Goal: Find specific page/section: Find specific page/section

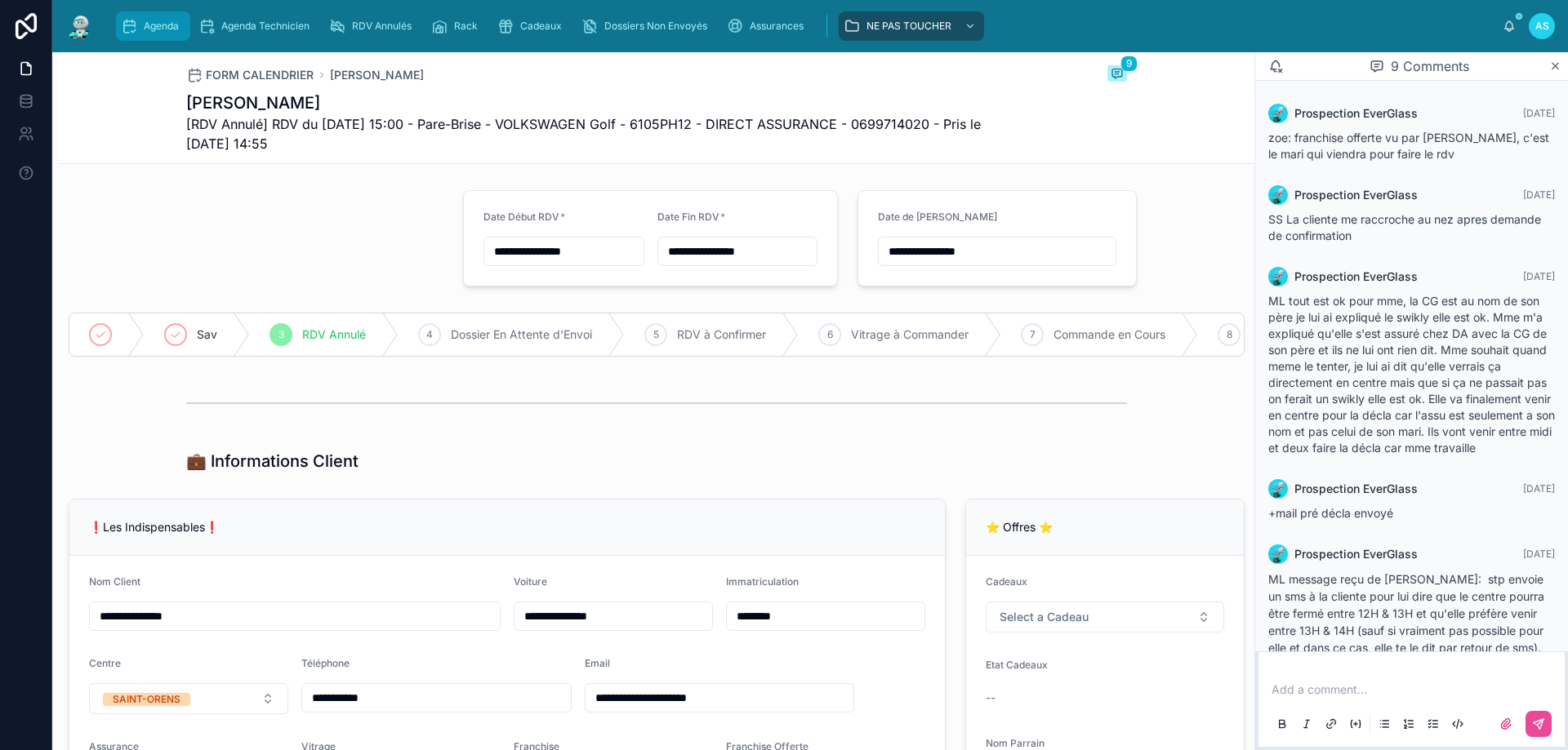
click at [139, 27] on div "Agenda" at bounding box center [152, 26] width 64 height 27
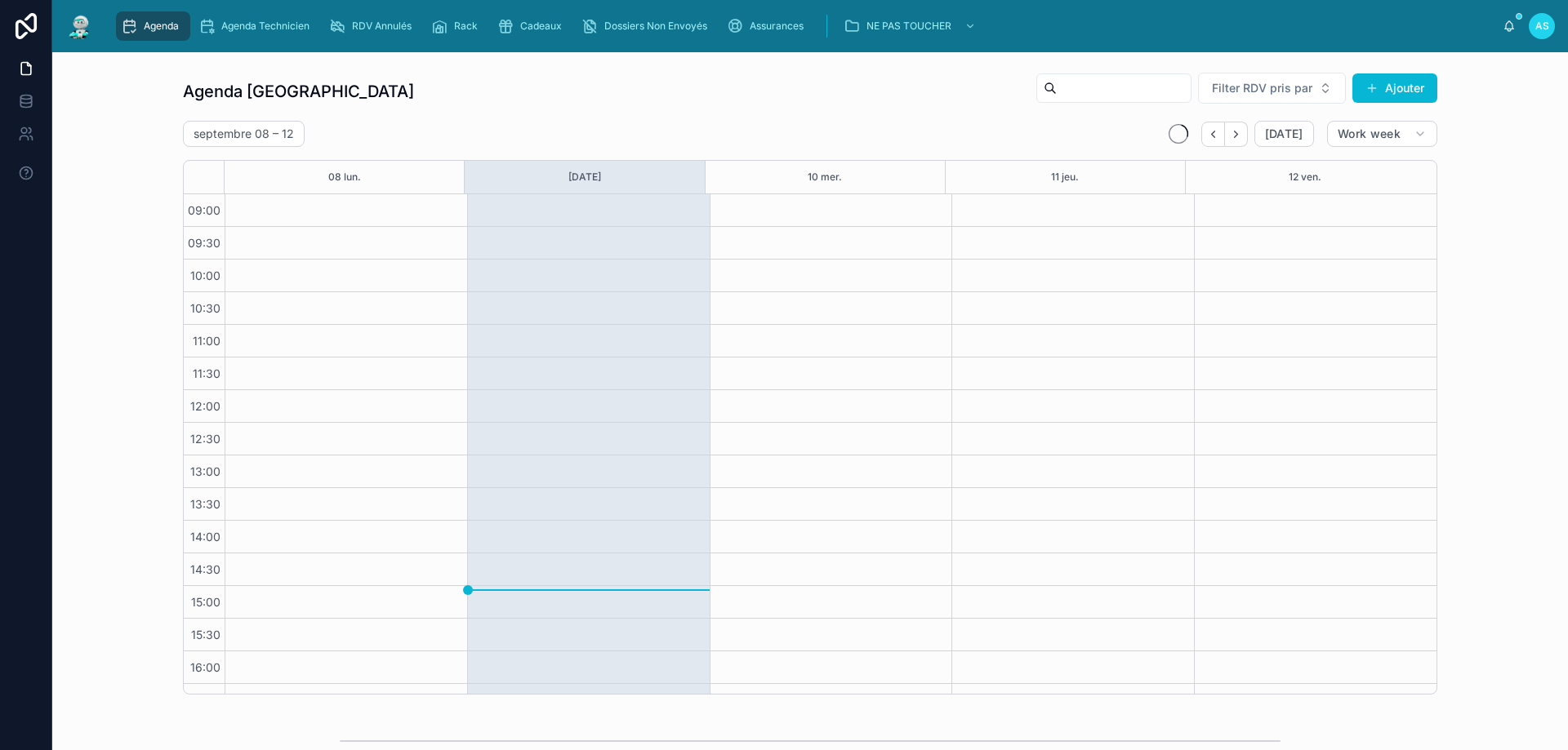
scroll to position [88, 0]
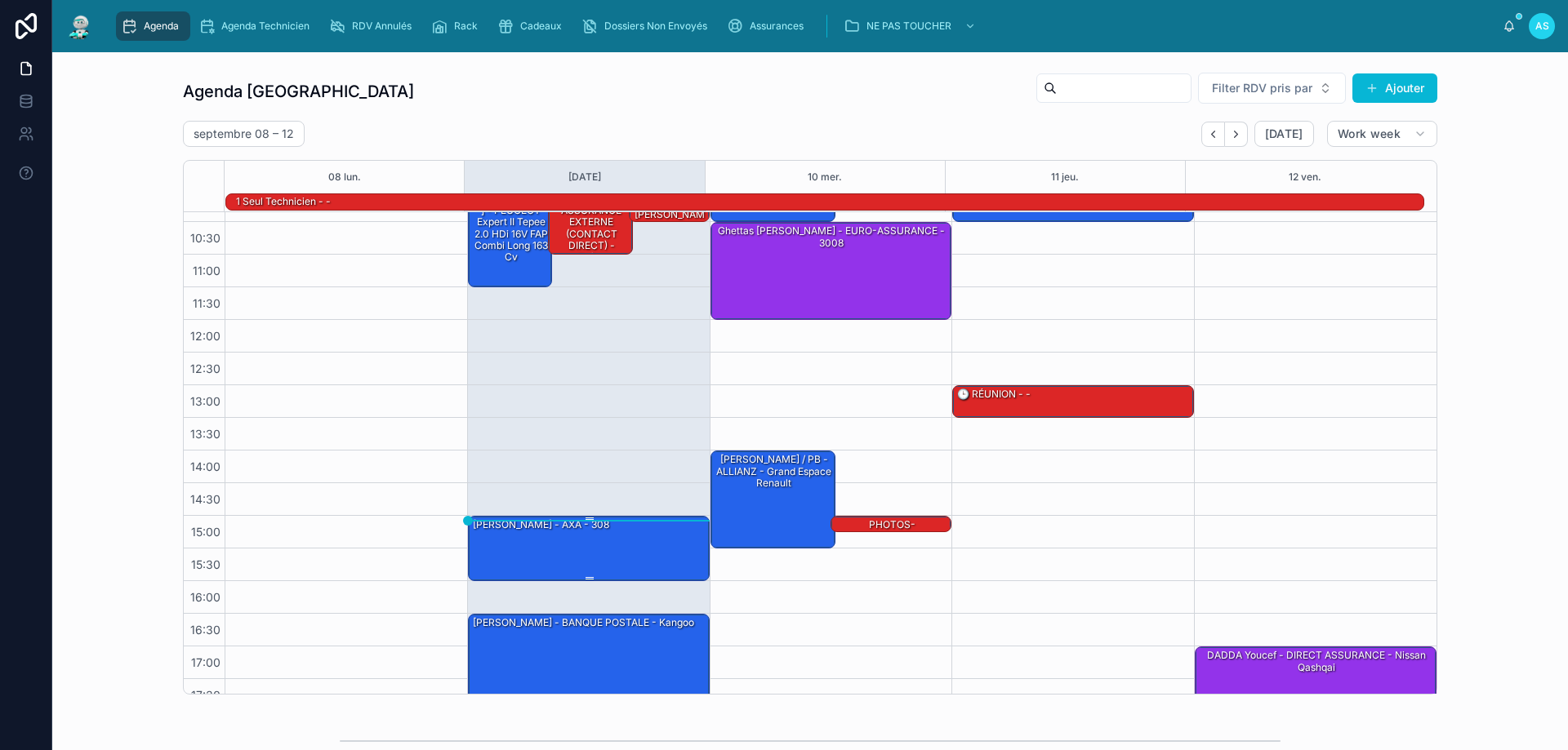
click at [579, 536] on div "[PERSON_NAME] - AXA - 308" at bounding box center [589, 548] width 236 height 62
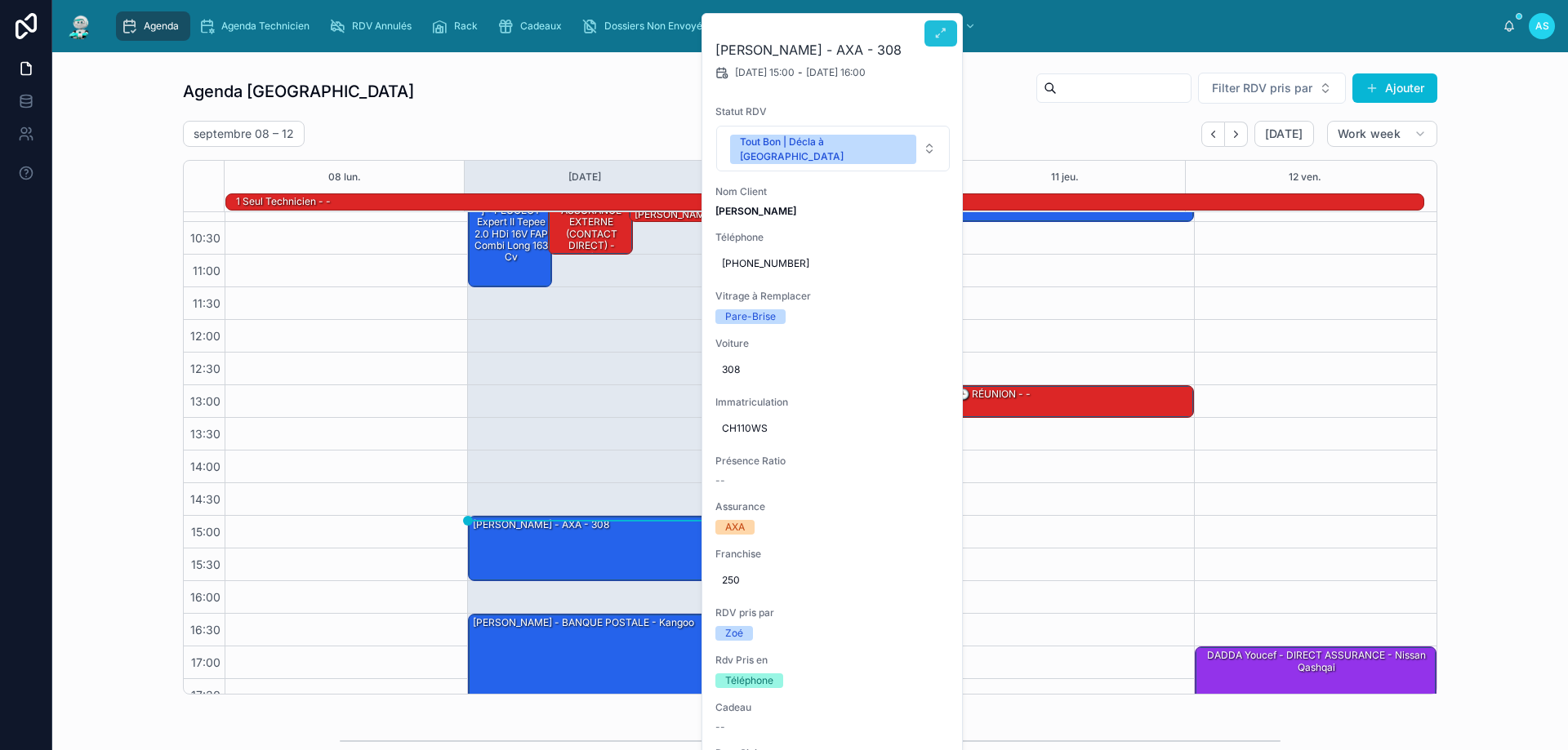
click at [938, 37] on icon at bounding box center [940, 33] width 13 height 13
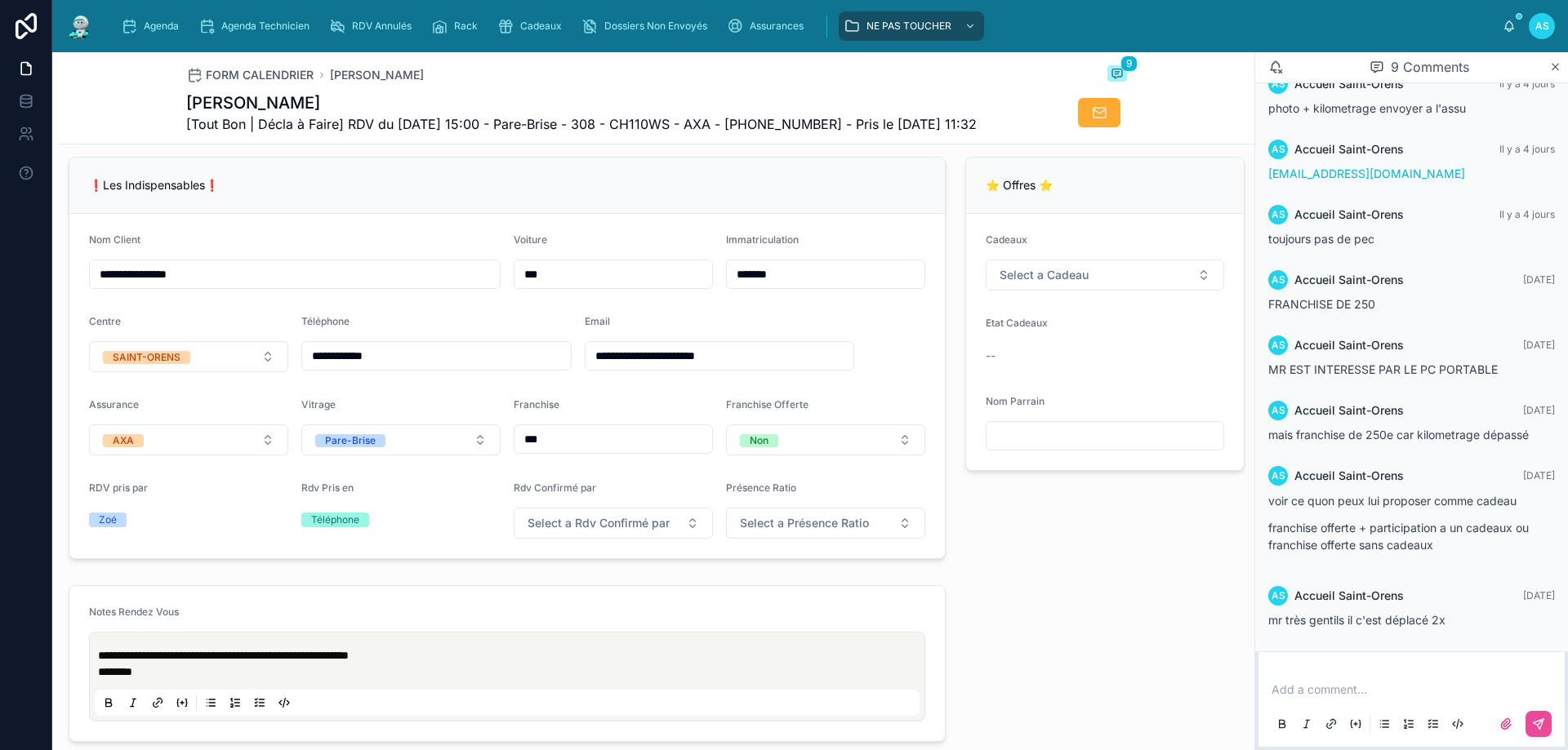
scroll to position [164, 0]
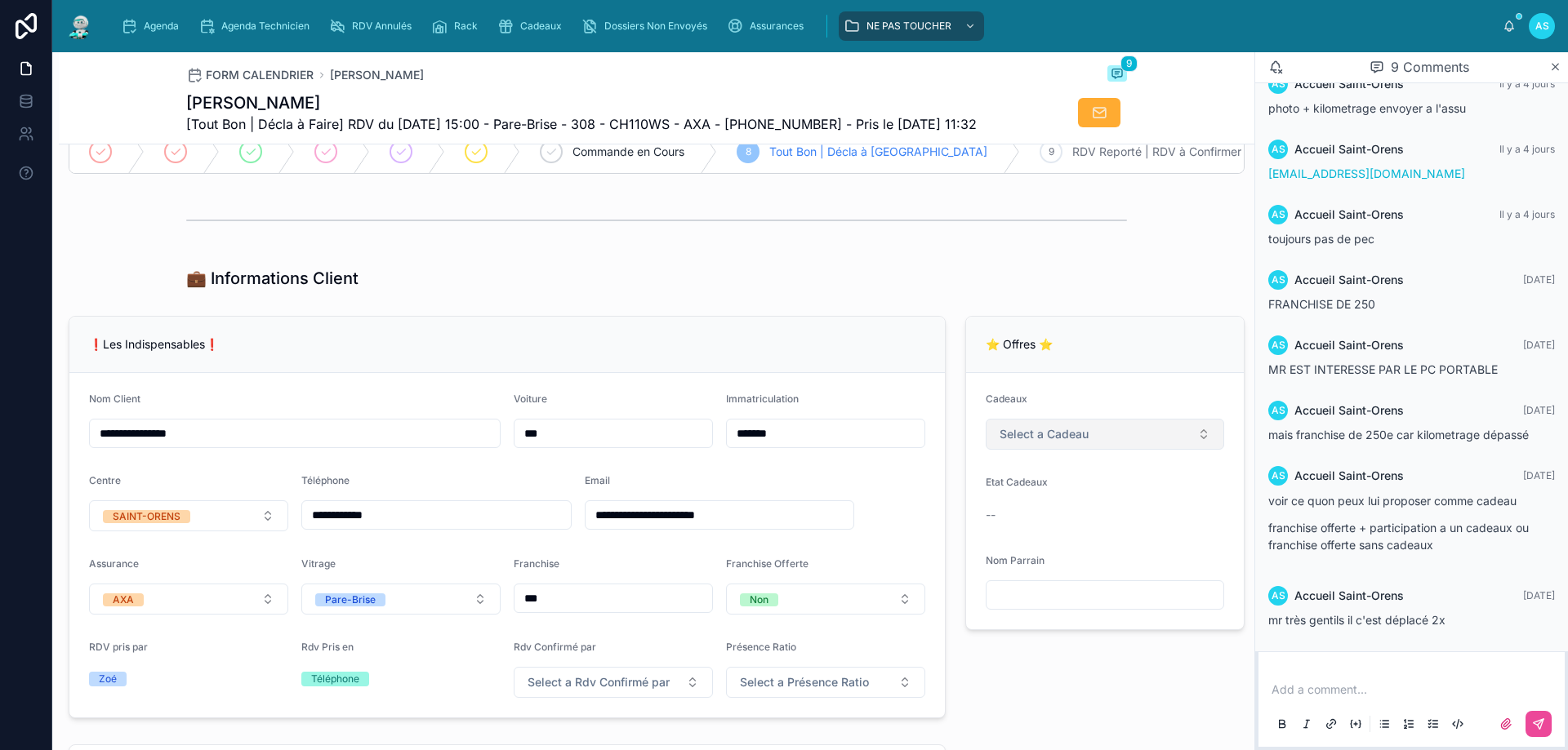
click at [1045, 449] on button "Select a Cadeau" at bounding box center [1105, 434] width 238 height 31
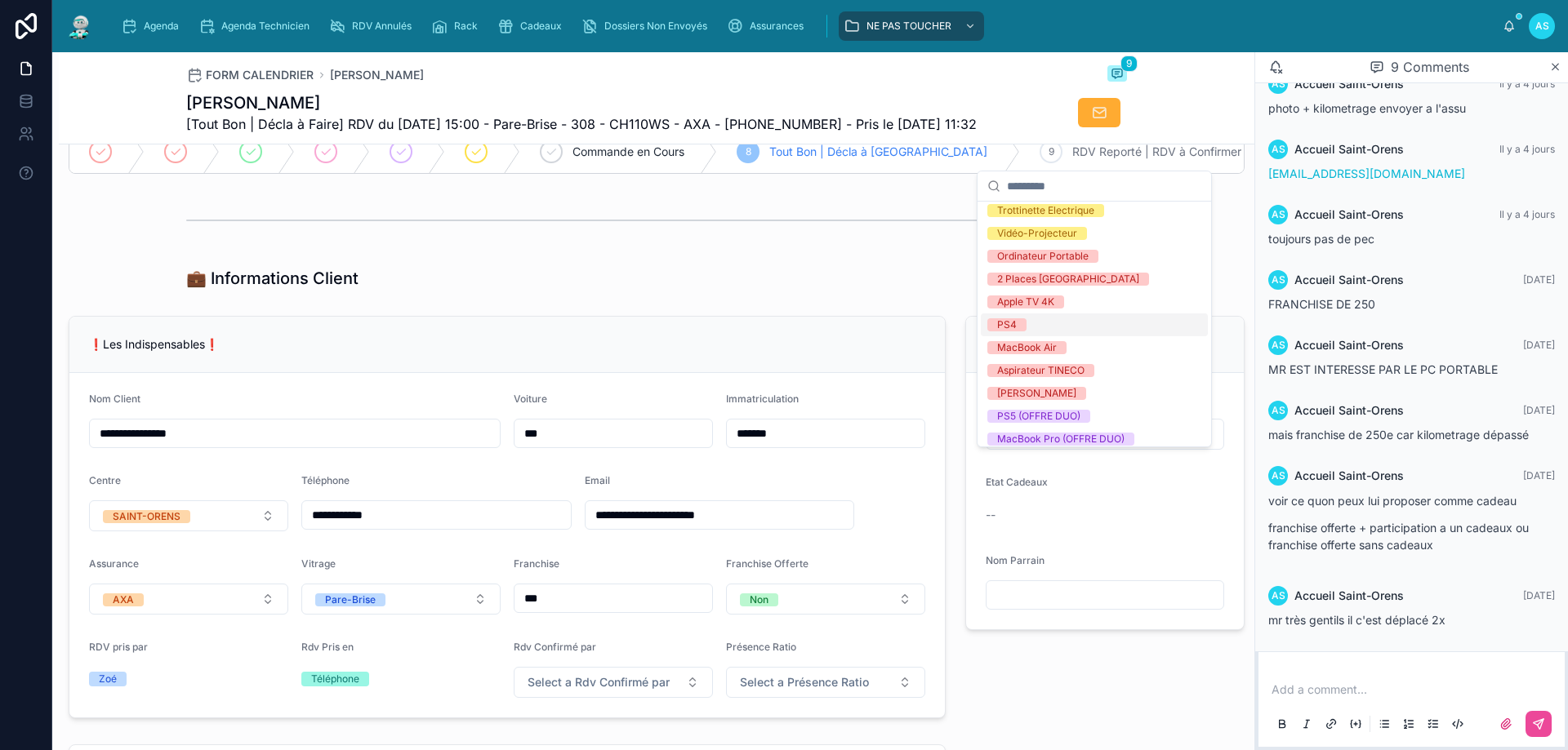
scroll to position [229, 0]
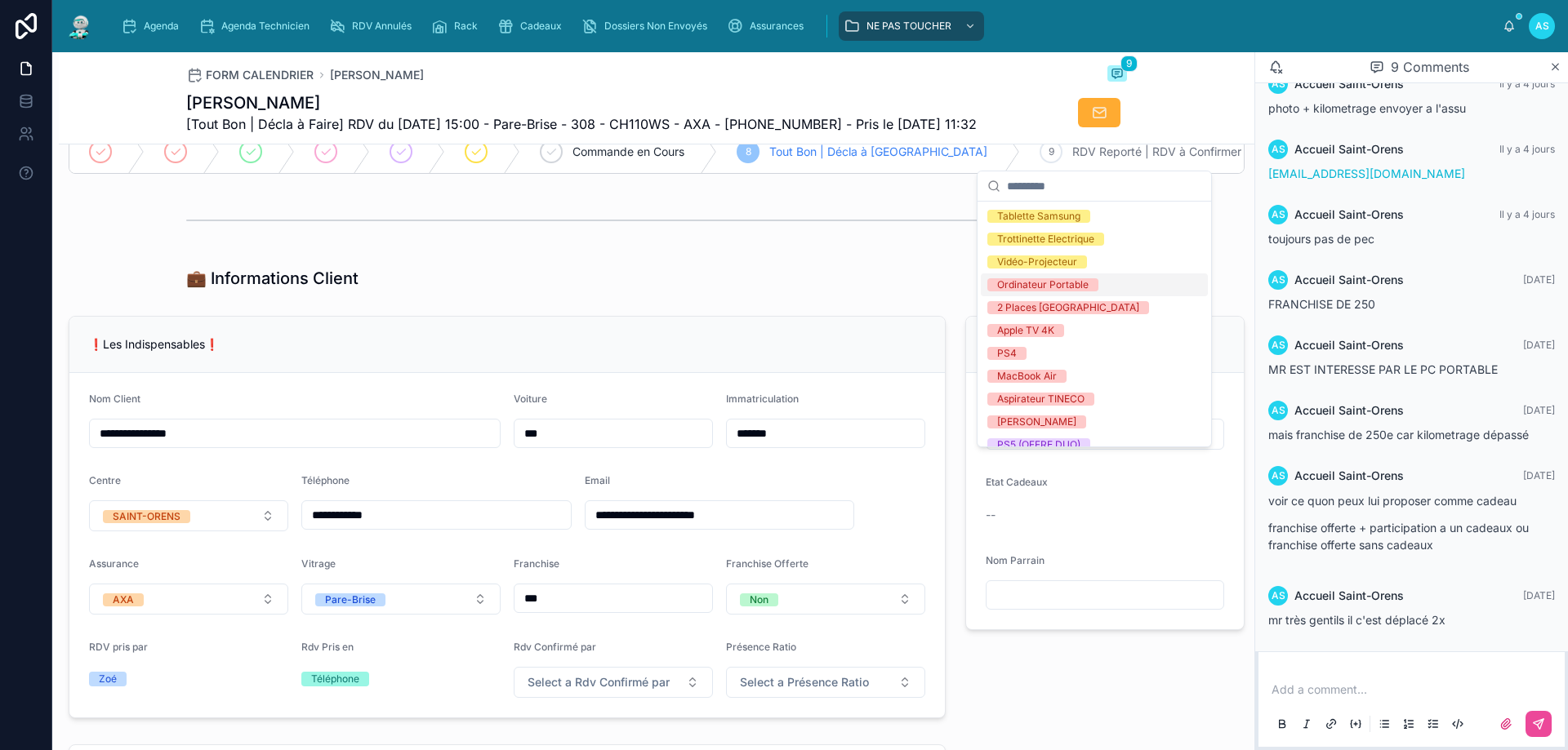
click at [1047, 289] on div "Ordinateur Portable" at bounding box center [1042, 284] width 92 height 13
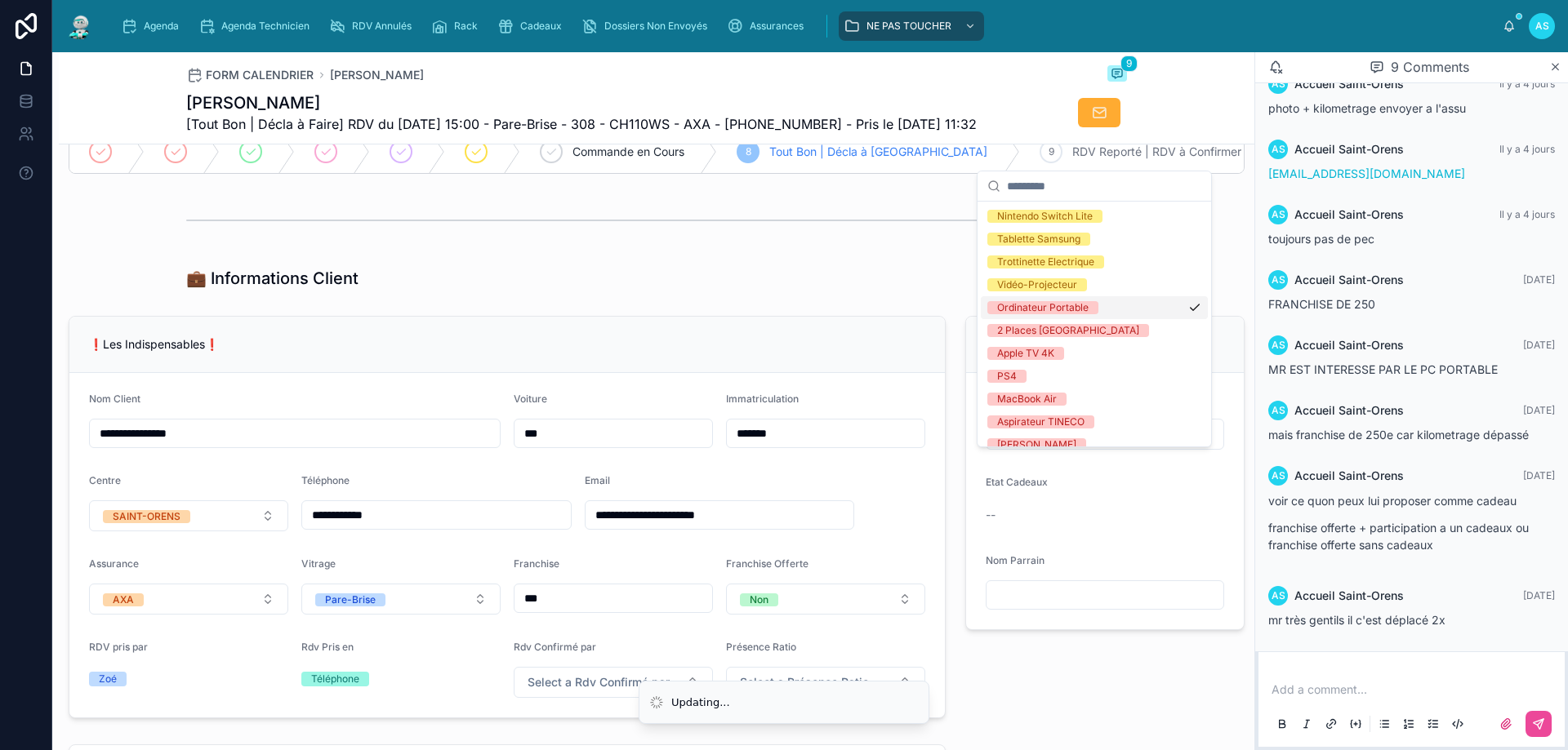
scroll to position [252, 0]
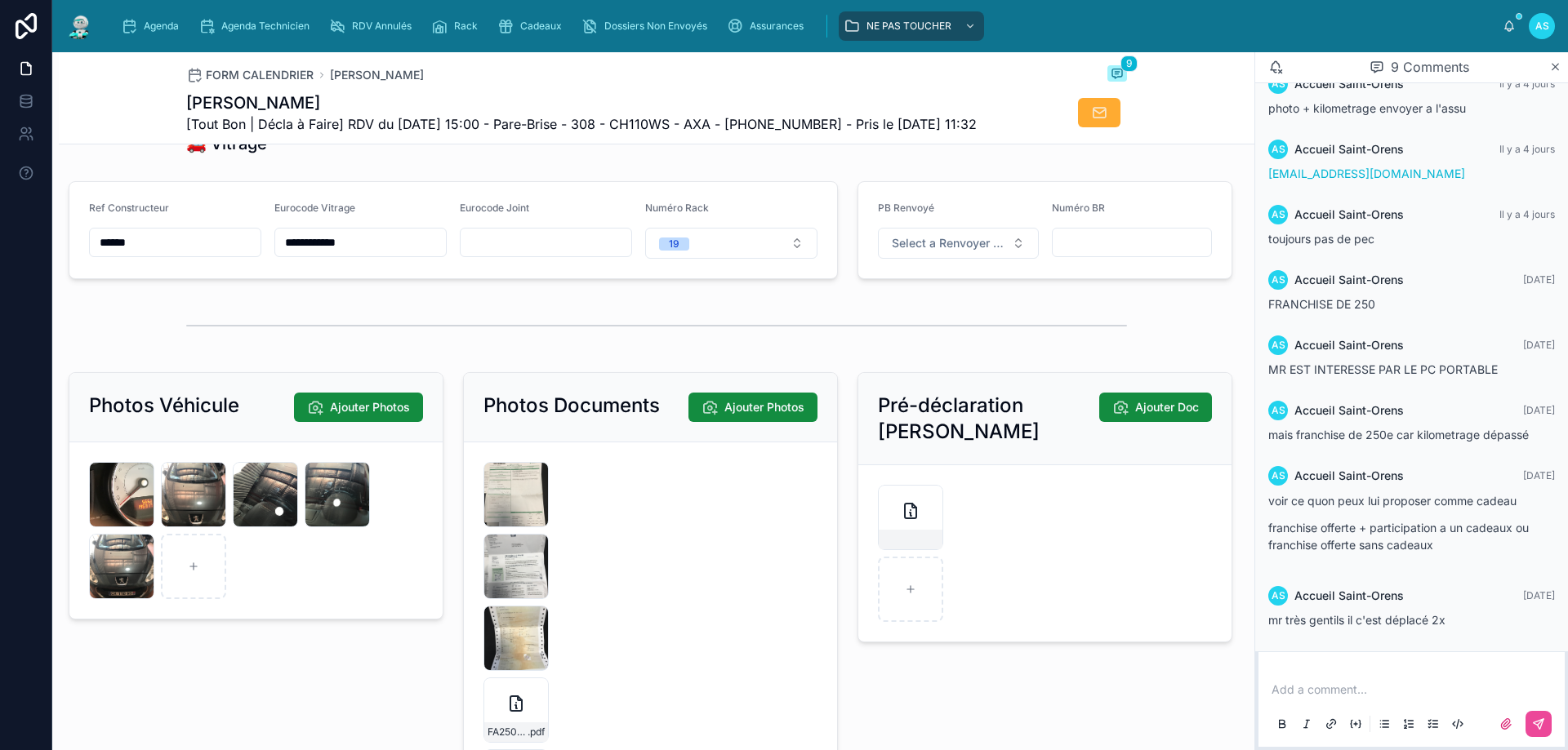
scroll to position [2041, 0]
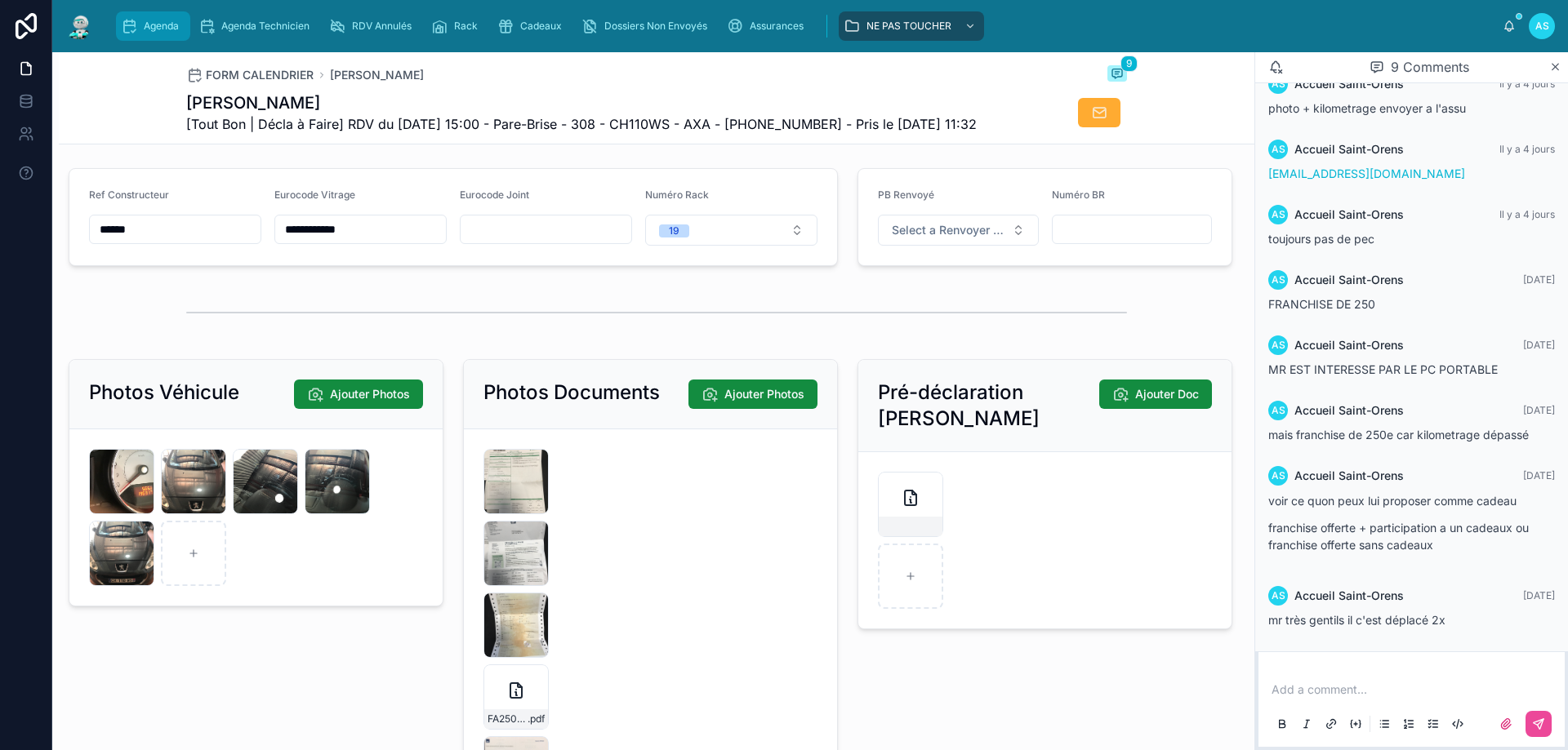
click at [166, 29] on span "Agenda" at bounding box center [161, 26] width 35 height 13
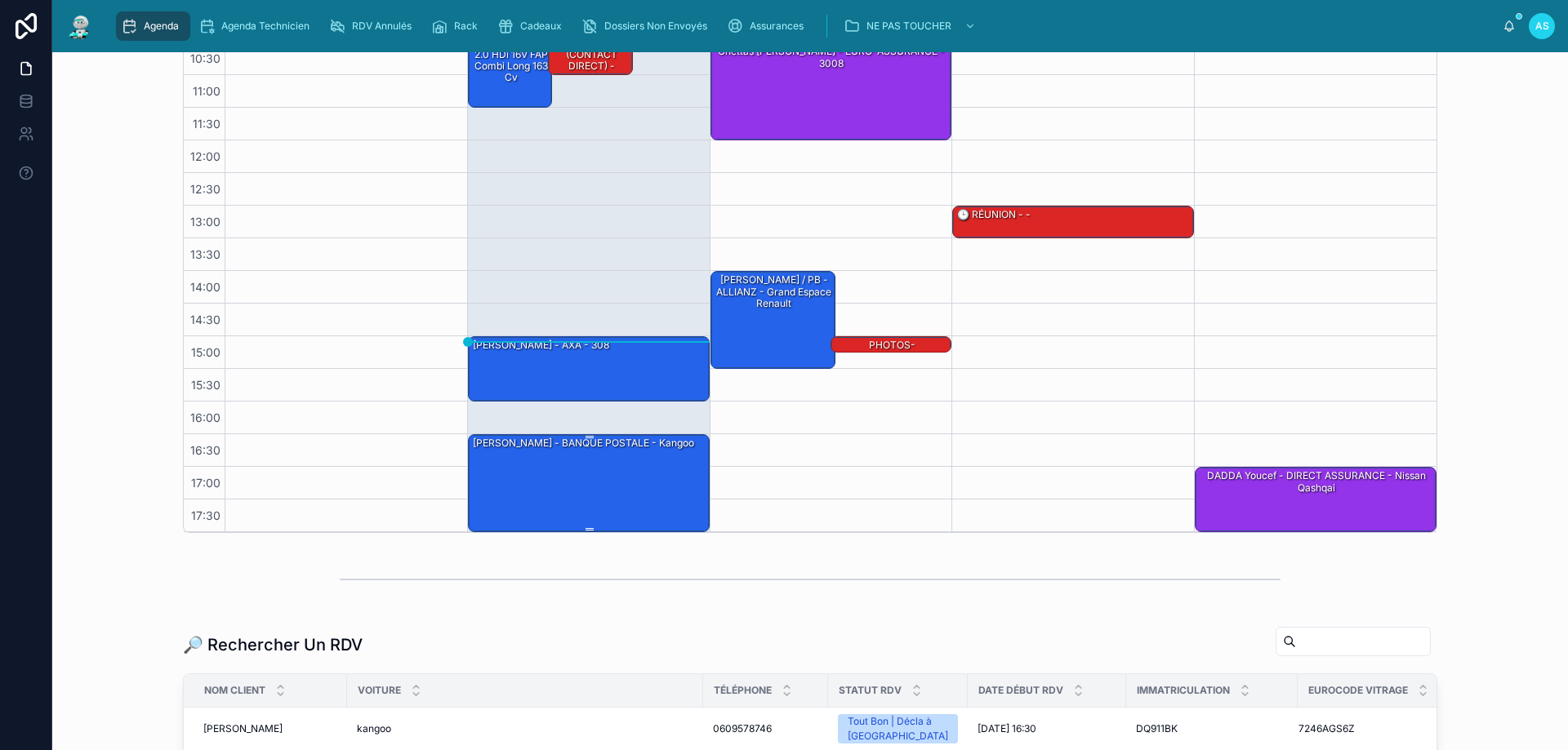
scroll to position [164, 0]
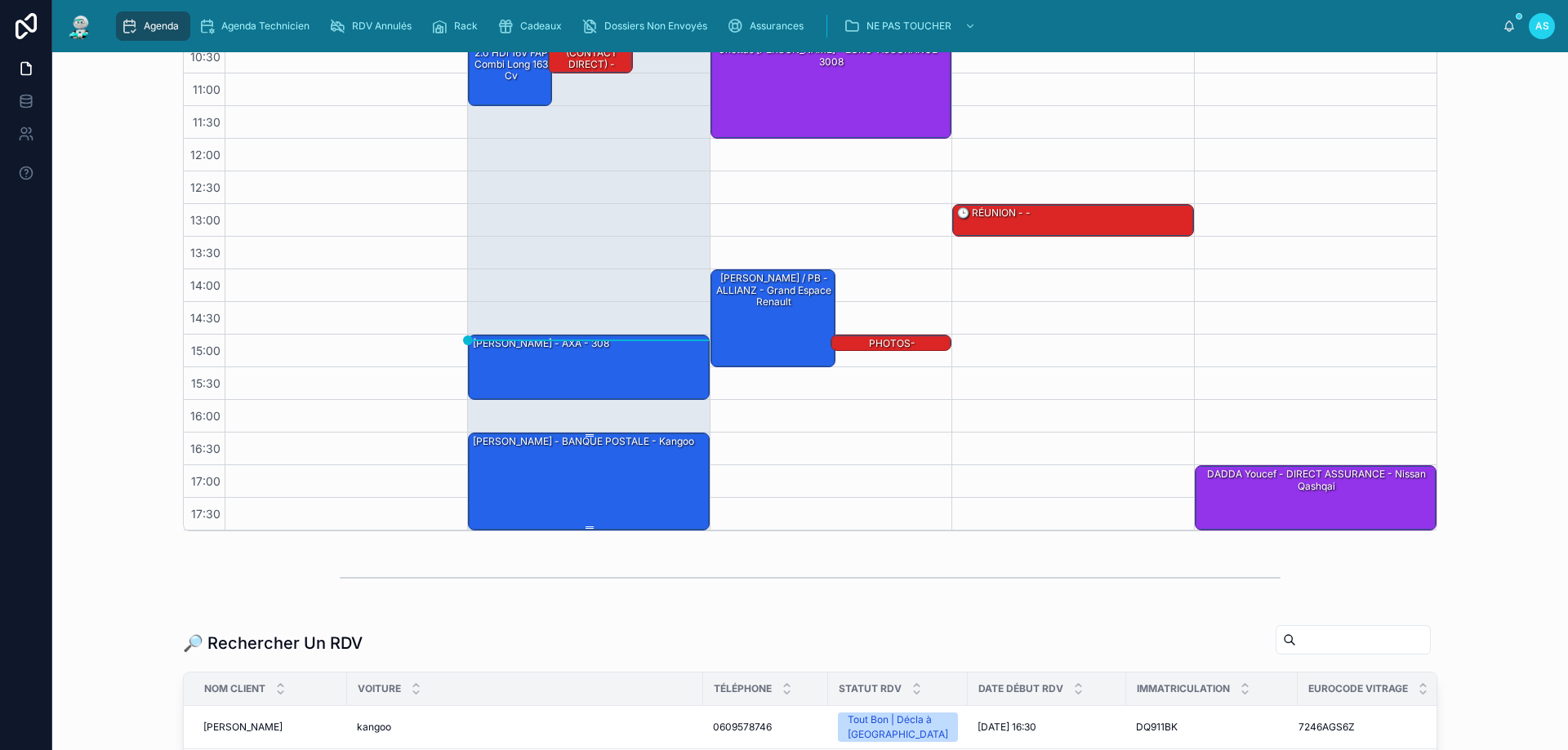
click at [581, 491] on div "[PERSON_NAME] - BANQUE POSTALE - kangoo" at bounding box center [589, 480] width 236 height 95
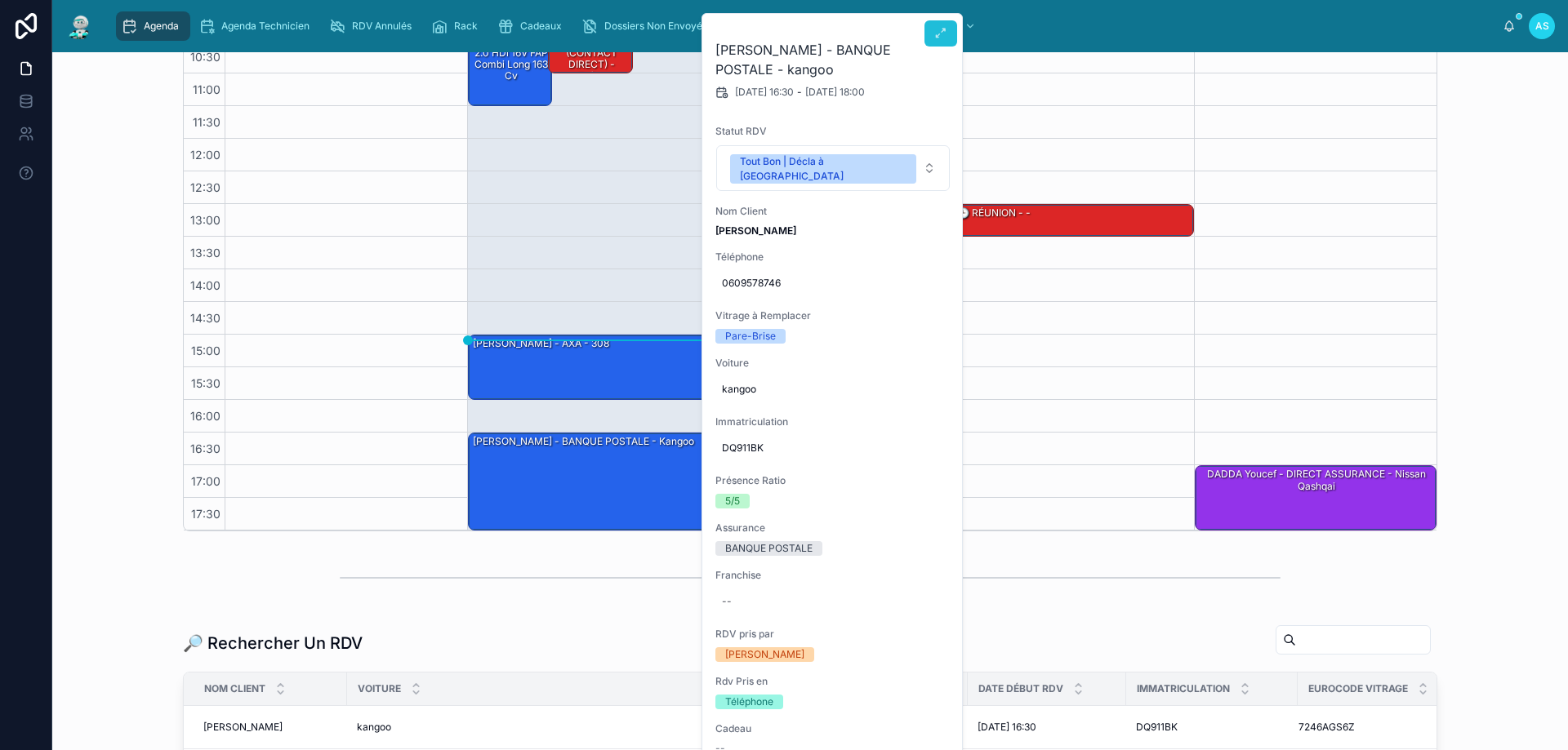
click at [933, 34] on button at bounding box center [940, 33] width 33 height 27
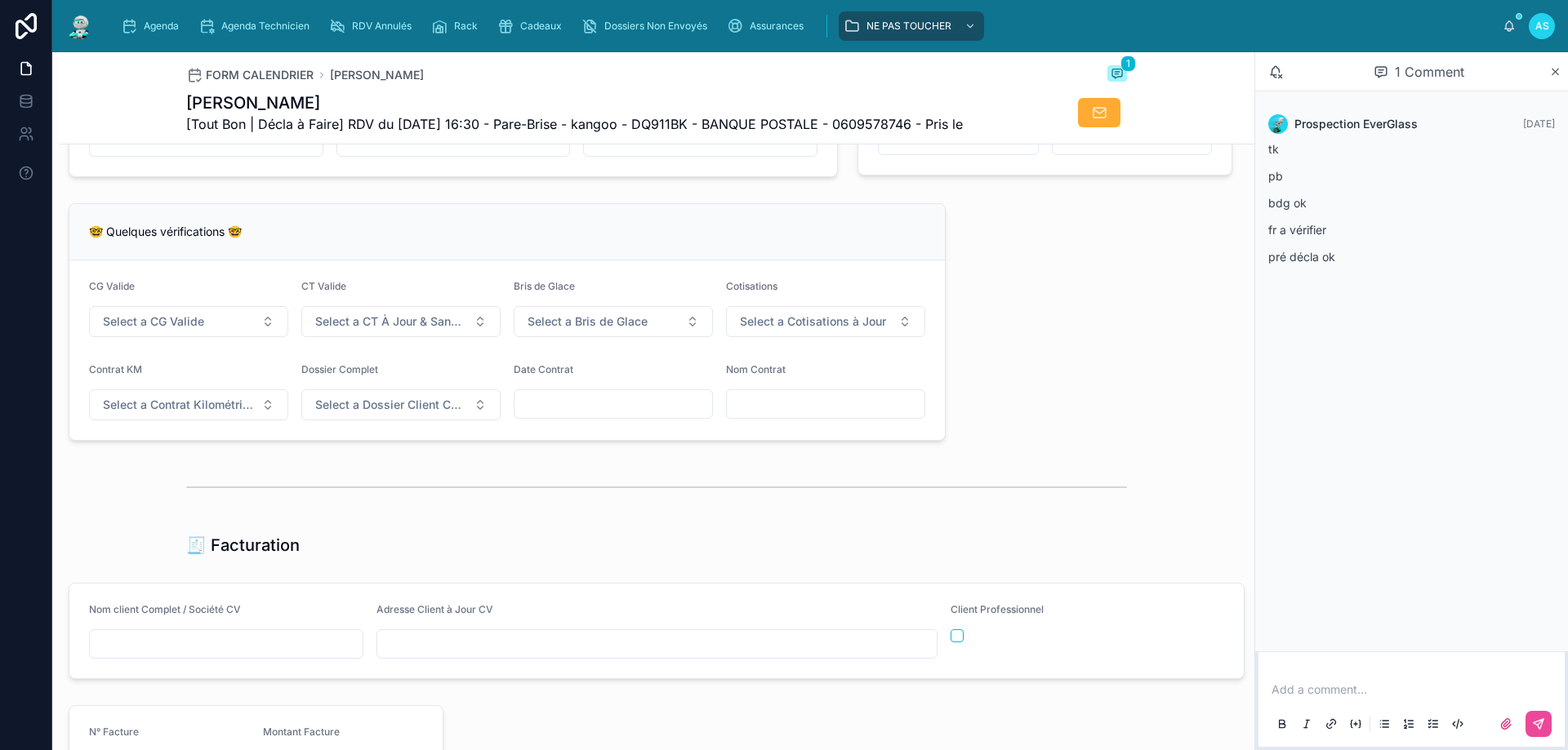
scroll to position [1306, 0]
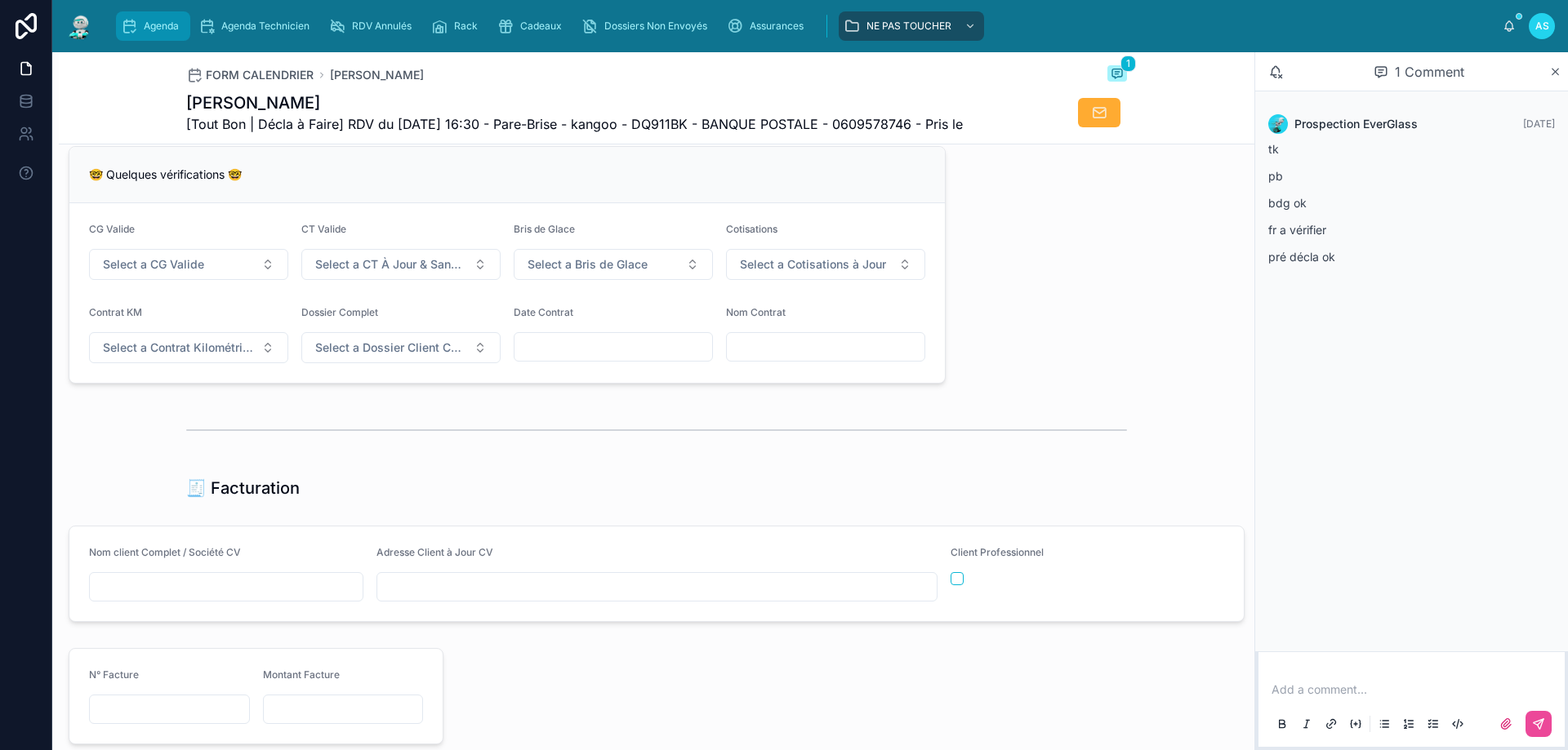
click at [160, 29] on span "Agenda" at bounding box center [161, 26] width 35 height 13
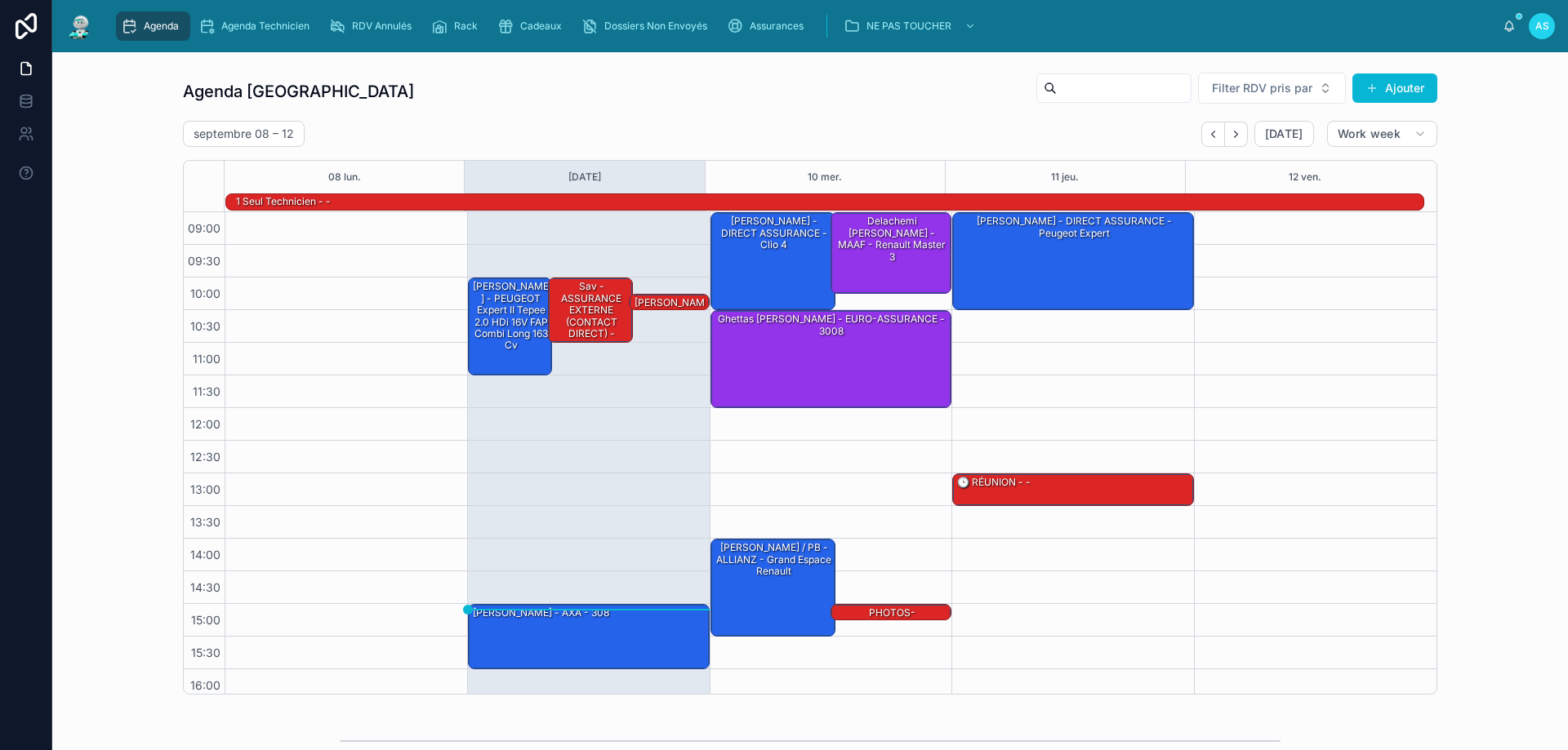
scroll to position [107, 0]
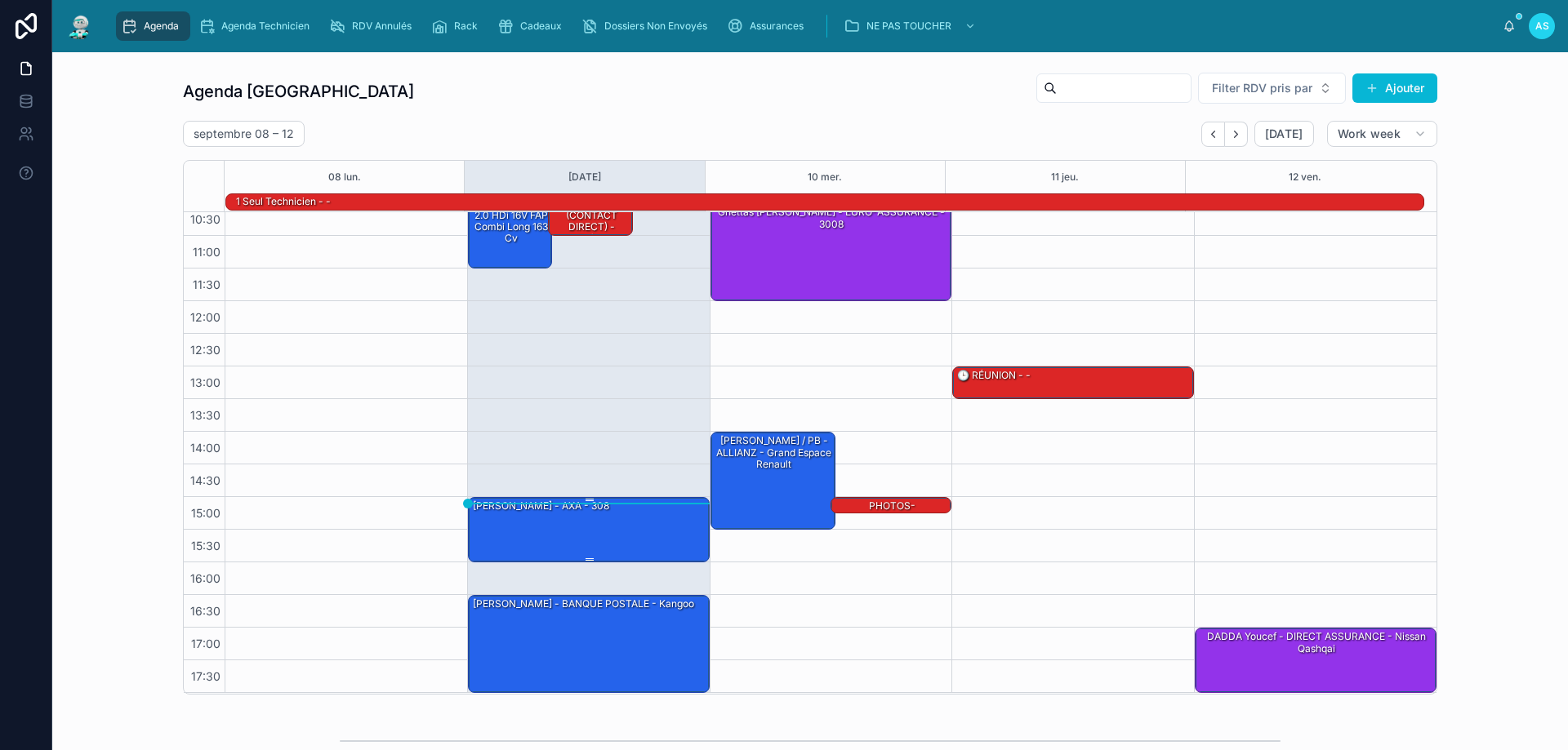
click at [596, 520] on div "[PERSON_NAME] - AXA - 308" at bounding box center [589, 529] width 236 height 62
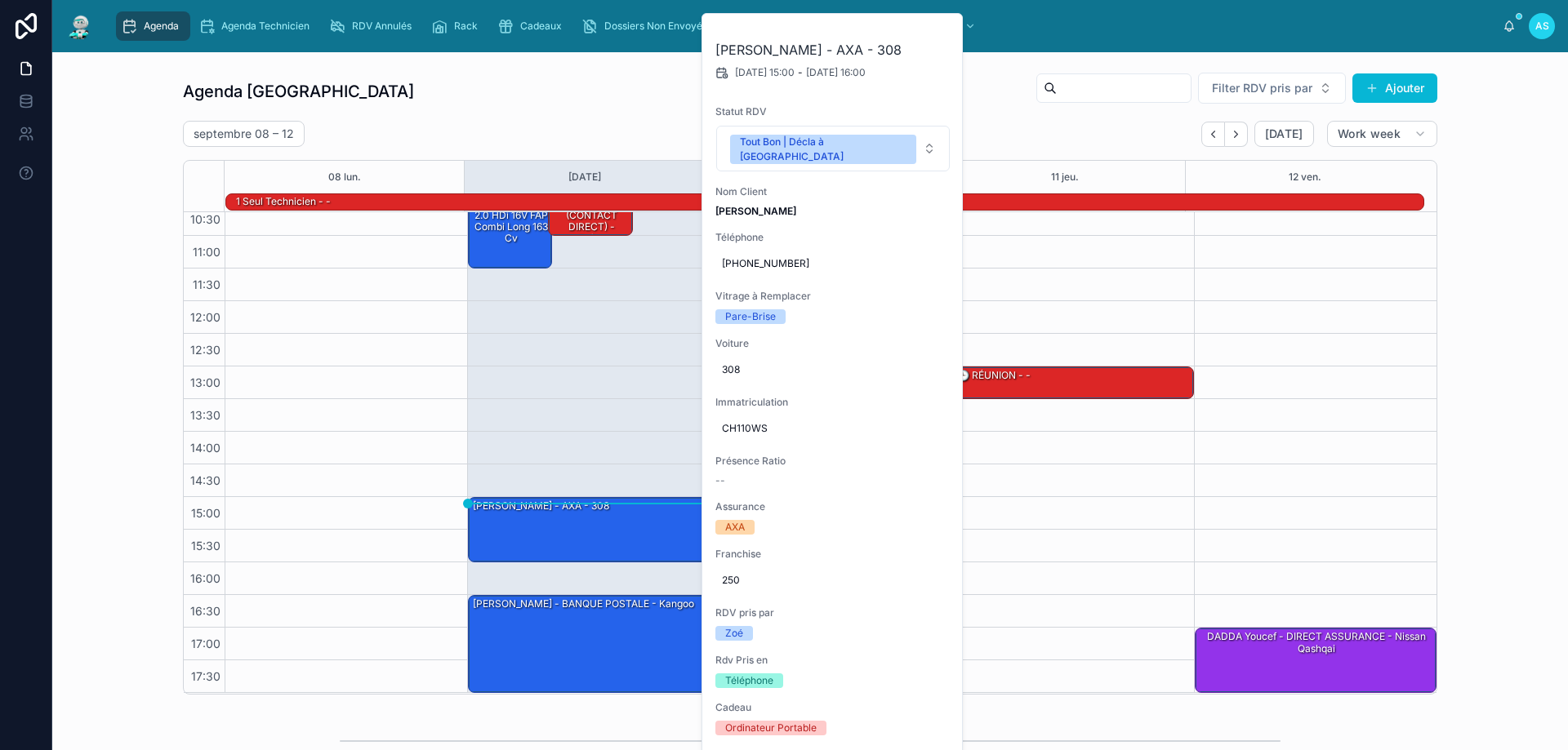
click at [598, 101] on div "Agenda Saint-Orens Filter RDV pris par [PERSON_NAME]" at bounding box center [810, 92] width 1254 height 39
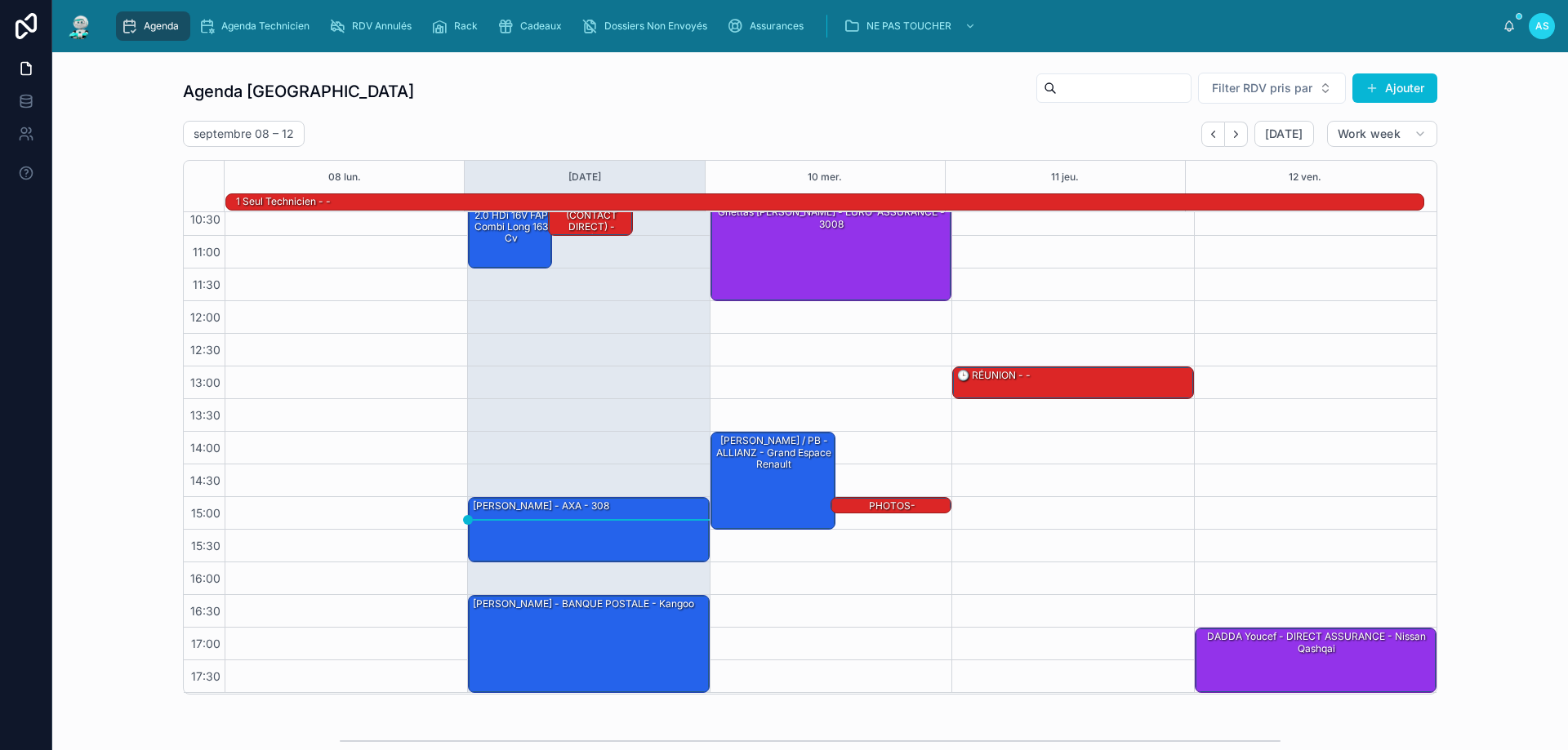
scroll to position [411, 0]
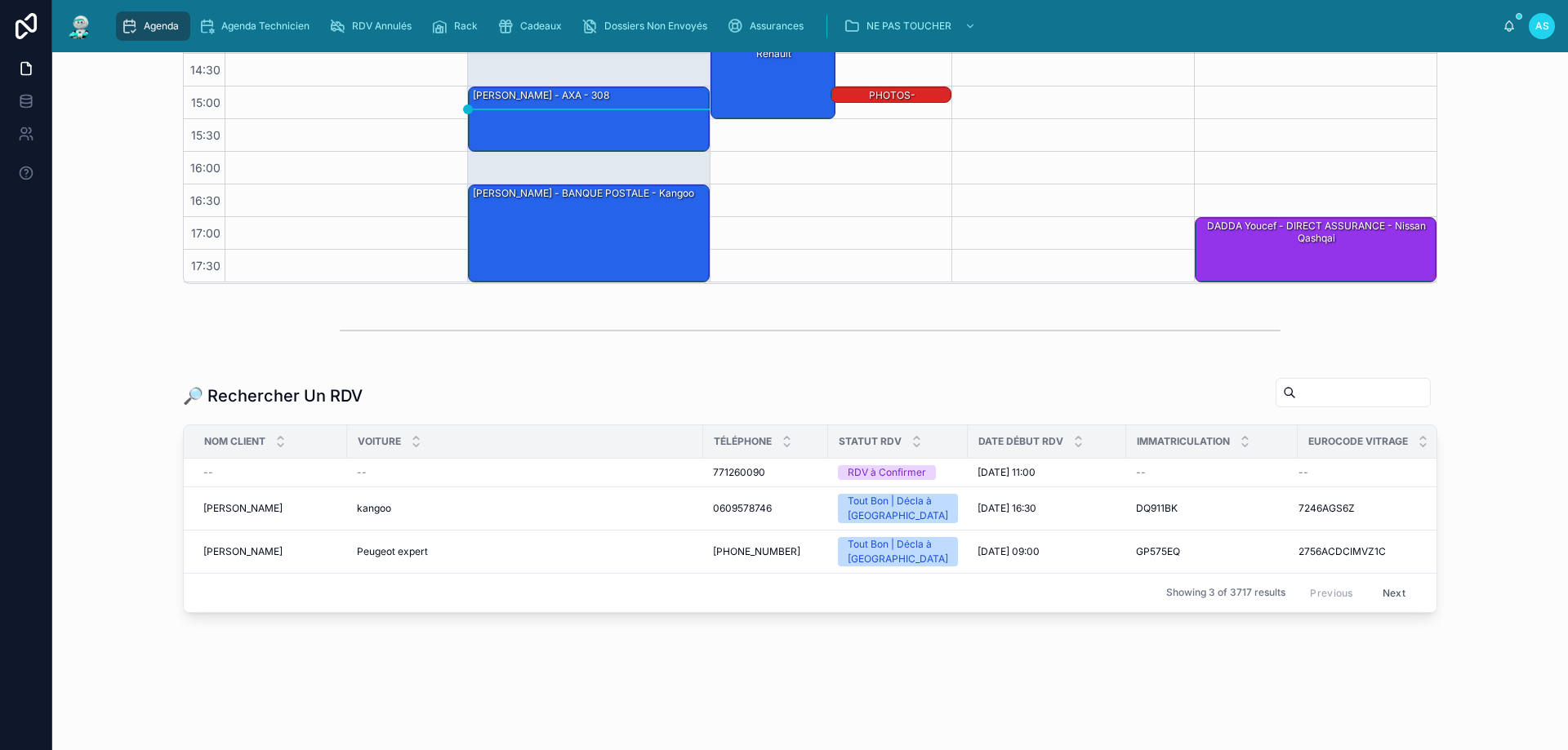
click at [149, 25] on span "Agenda" at bounding box center [161, 26] width 35 height 13
